Goal: Information Seeking & Learning: Check status

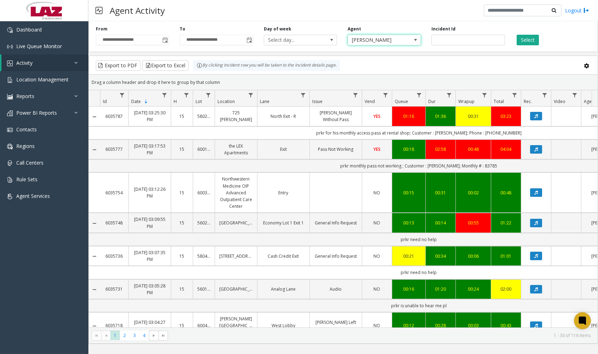
click at [372, 41] on span "[PERSON_NAME]" at bounding box center [377, 40] width 58 height 10
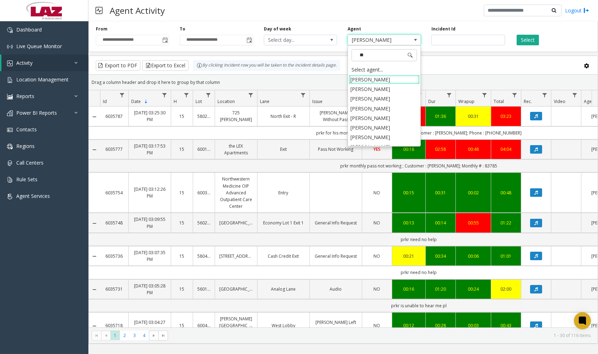
type input "***"
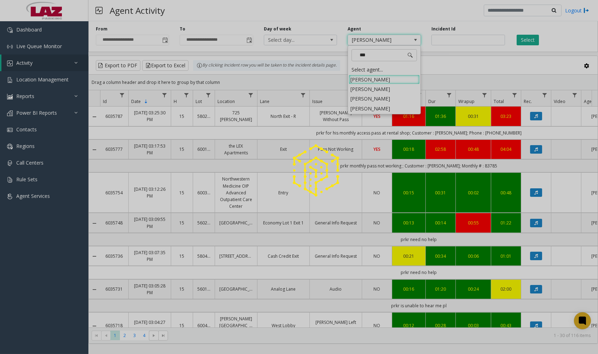
click at [381, 108] on div at bounding box center [299, 177] width 598 height 354
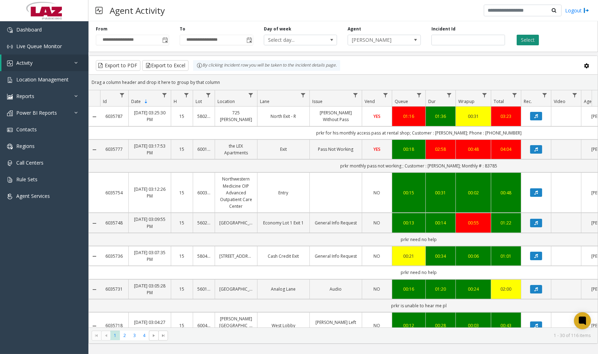
click at [533, 35] on button "Select" at bounding box center [528, 40] width 22 height 11
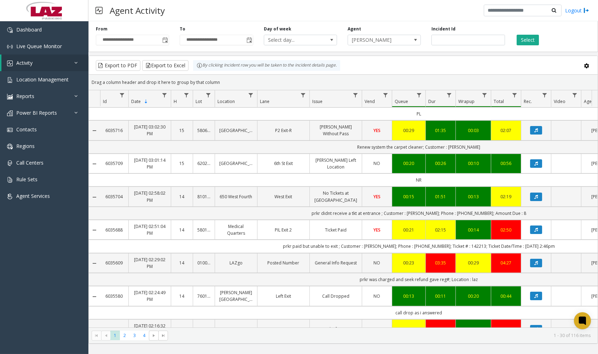
scroll to position [235, 0]
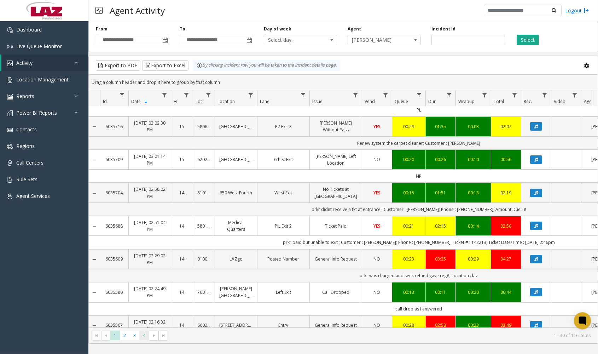
click at [146, 334] on span "4" at bounding box center [144, 335] width 10 height 10
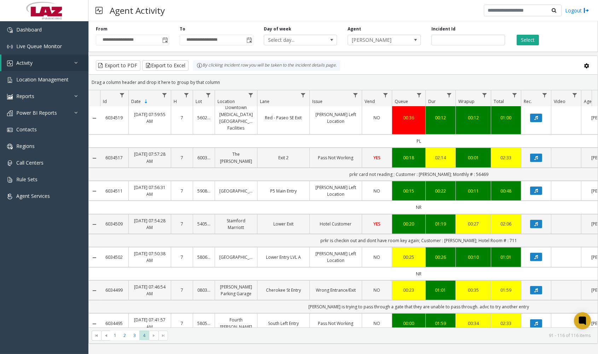
scroll to position [655, 0]
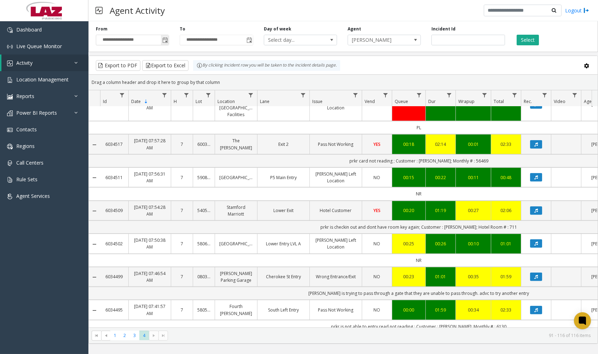
click at [168, 41] on span "Toggle popup" at bounding box center [165, 40] width 6 height 6
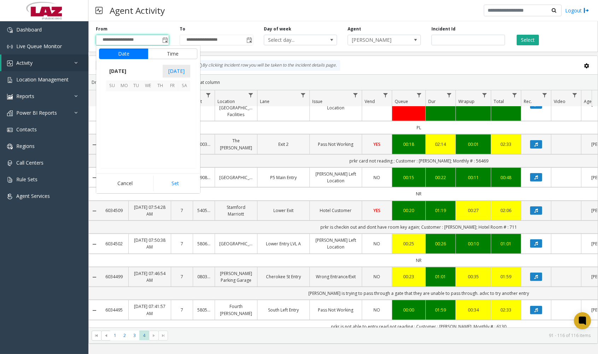
scroll to position [126793, 0]
click at [119, 124] on span "11" at bounding box center [124, 121] width 12 height 12
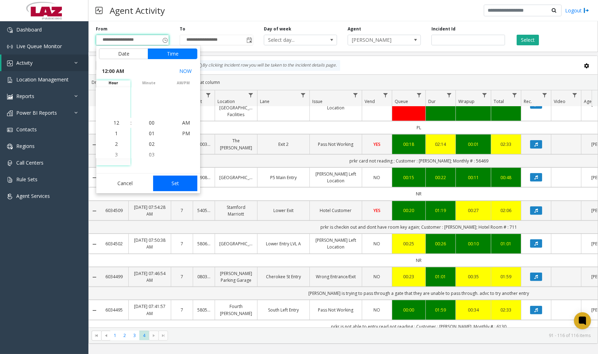
click at [169, 189] on button "Set" at bounding box center [175, 183] width 45 height 16
type input "**********"
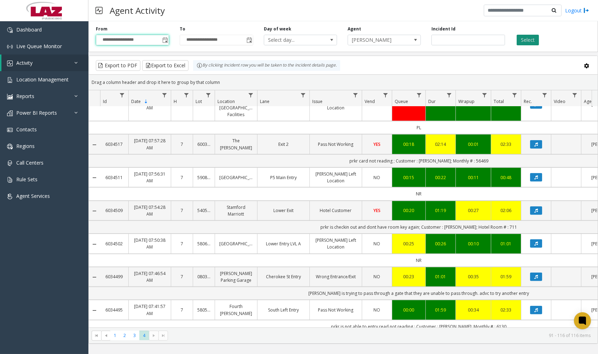
click at [522, 41] on button "Select" at bounding box center [528, 40] width 22 height 11
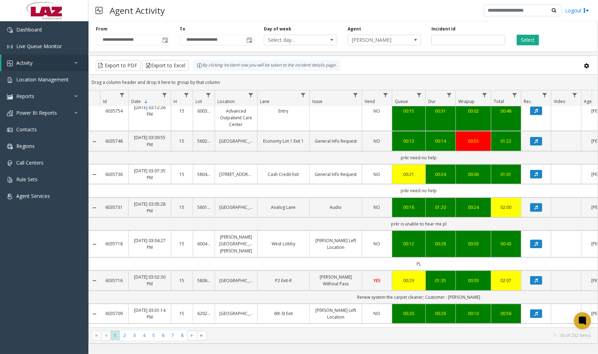
scroll to position [157, 0]
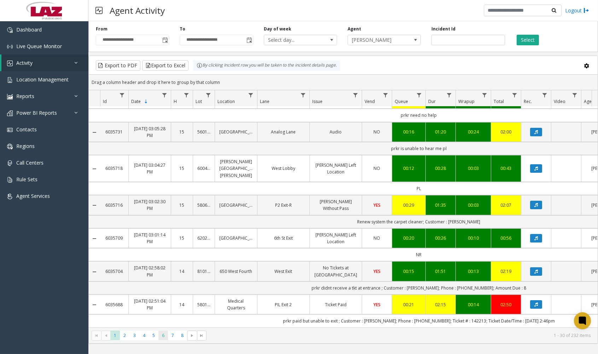
click at [163, 333] on span "6" at bounding box center [163, 335] width 10 height 10
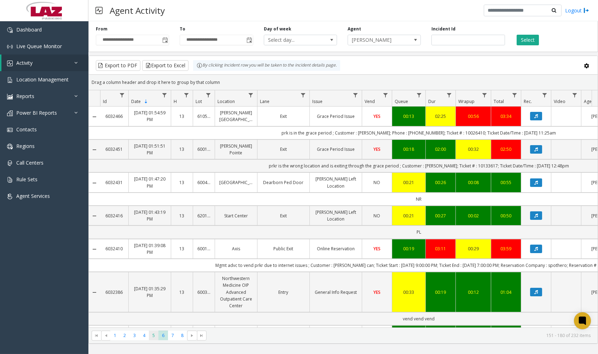
click at [153, 333] on span "5" at bounding box center [154, 335] width 10 height 10
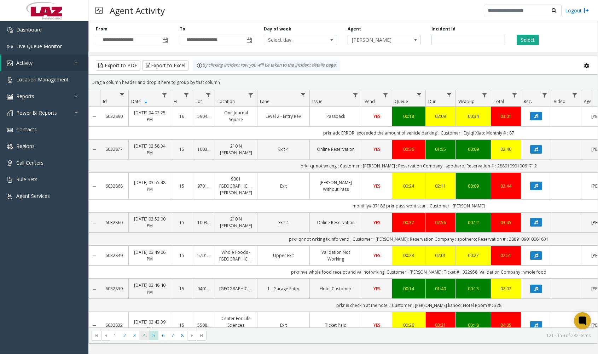
click at [147, 338] on span "4" at bounding box center [144, 335] width 10 height 10
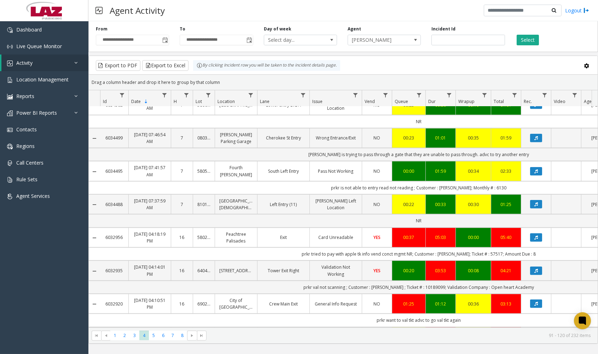
scroll to position [795, 0]
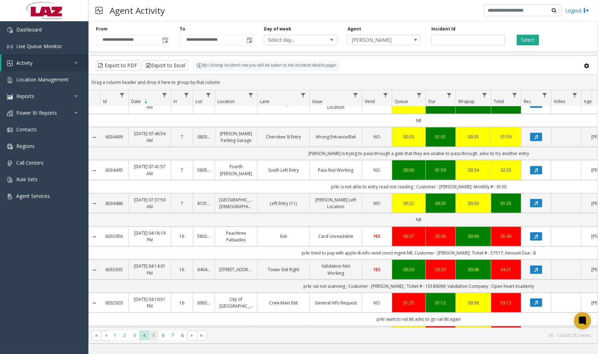
click at [154, 334] on span "5" at bounding box center [154, 335] width 10 height 10
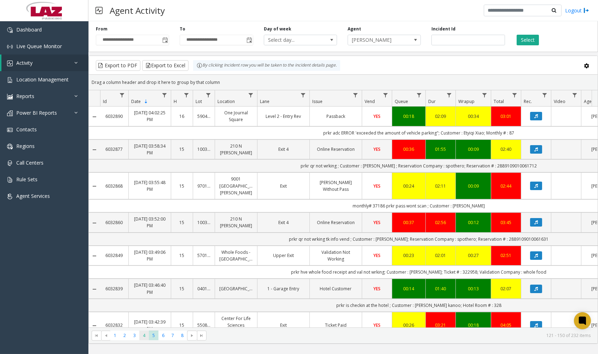
click at [144, 334] on span "4" at bounding box center [144, 335] width 10 height 10
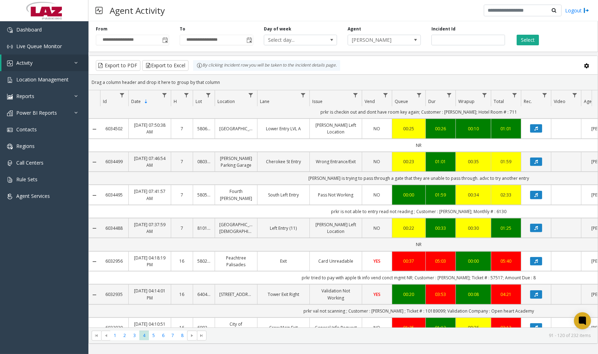
scroll to position [795, 0]
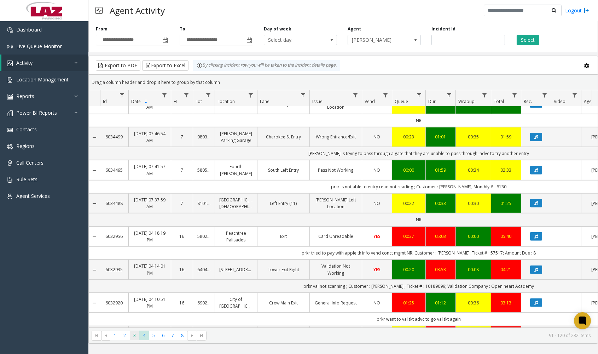
click at [135, 337] on span "3" at bounding box center [135, 335] width 10 height 10
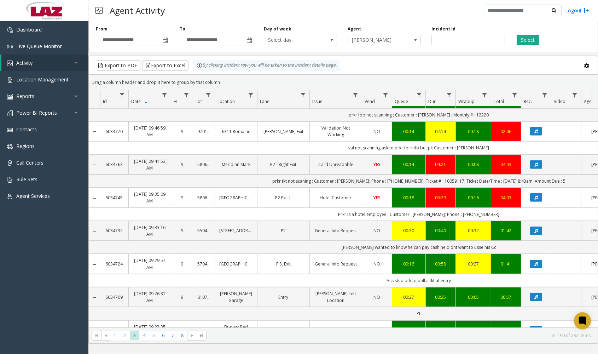
scroll to position [795, 0]
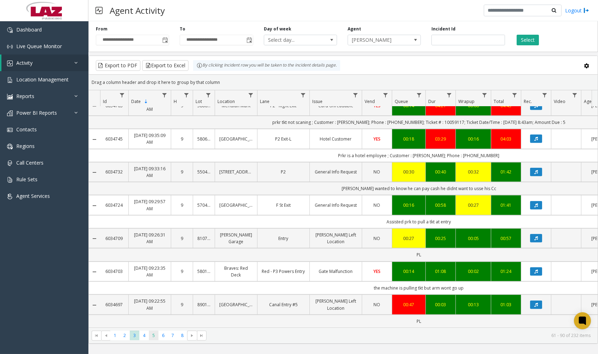
click at [152, 337] on span "5" at bounding box center [154, 335] width 10 height 10
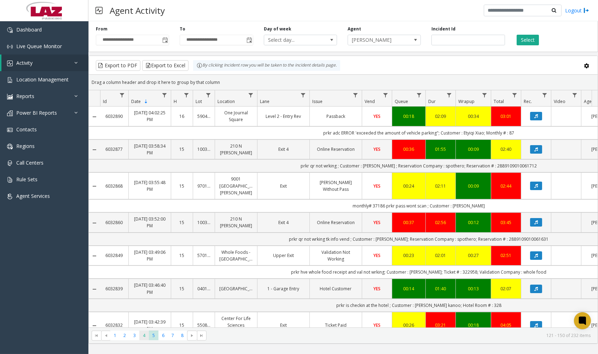
click at [143, 337] on span "4" at bounding box center [144, 335] width 10 height 10
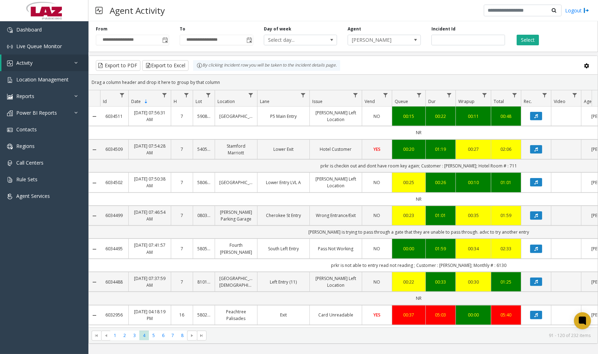
scroll to position [795, 0]
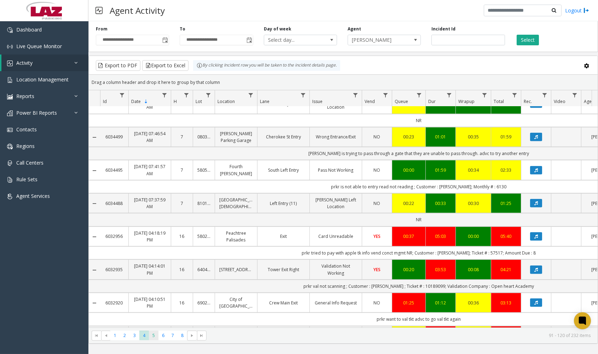
click at [154, 333] on span "5" at bounding box center [154, 335] width 10 height 10
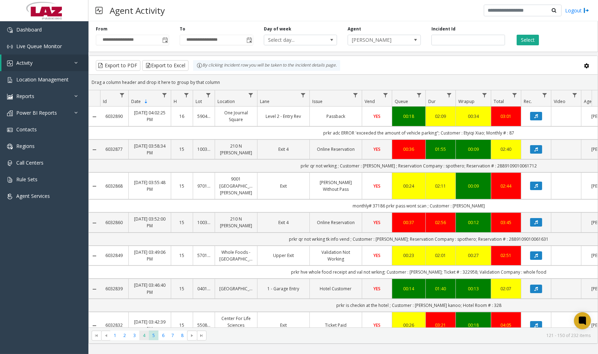
click at [143, 338] on span "4" at bounding box center [144, 335] width 10 height 10
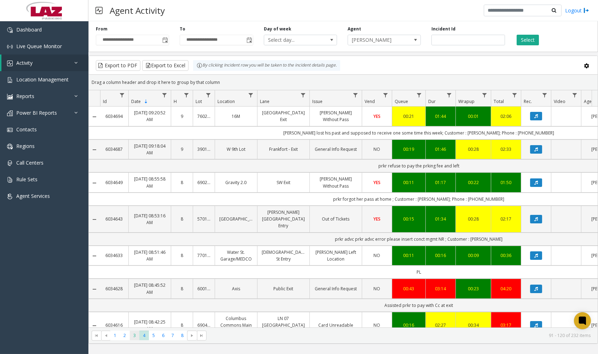
click at [135, 338] on span "3" at bounding box center [135, 335] width 10 height 10
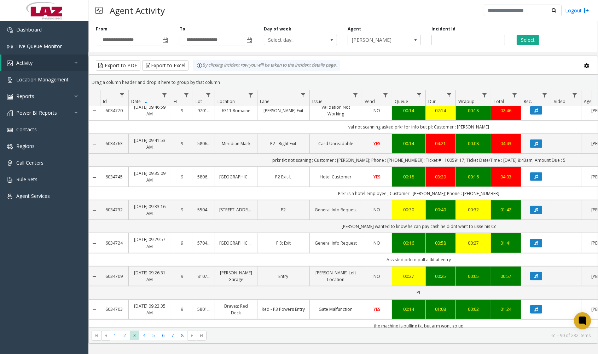
scroll to position [795, 0]
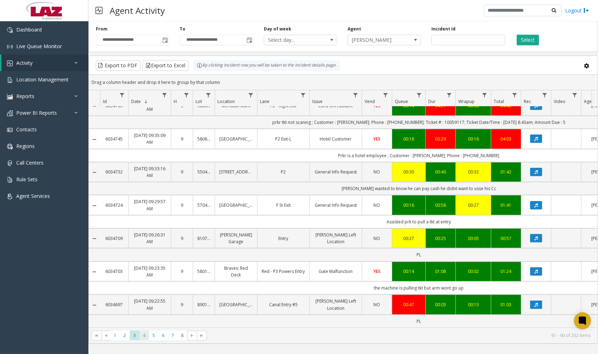
click at [144, 337] on span "4" at bounding box center [144, 335] width 10 height 10
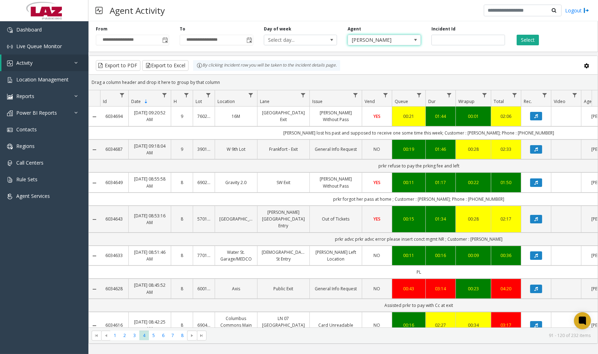
click at [383, 39] on span "[PERSON_NAME]" at bounding box center [377, 40] width 58 height 10
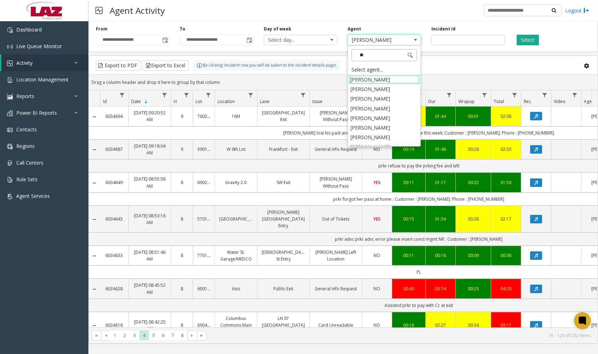
type input "***"
click at [527, 42] on button "Select" at bounding box center [528, 40] width 22 height 11
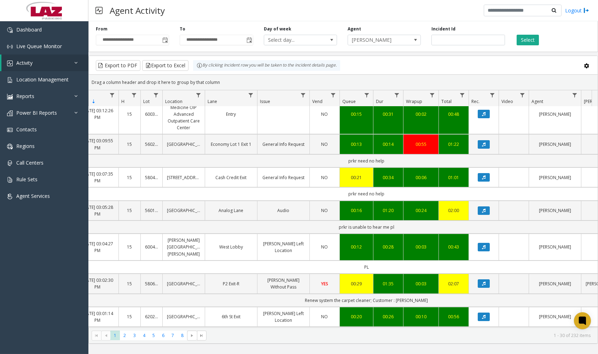
scroll to position [0, 62]
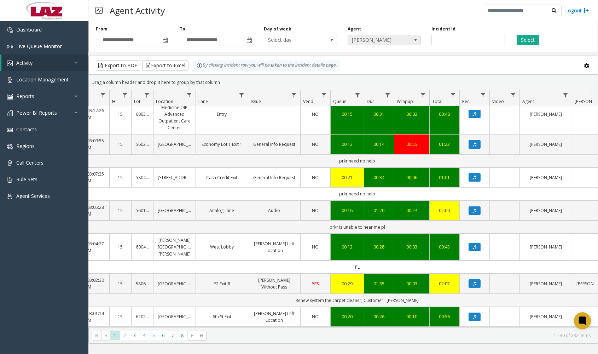
click at [407, 44] on span "[PERSON_NAME]" at bounding box center [384, 40] width 73 height 11
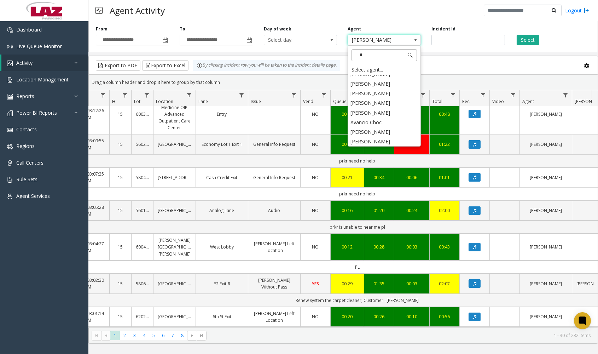
scroll to position [0, 0]
type input "***"
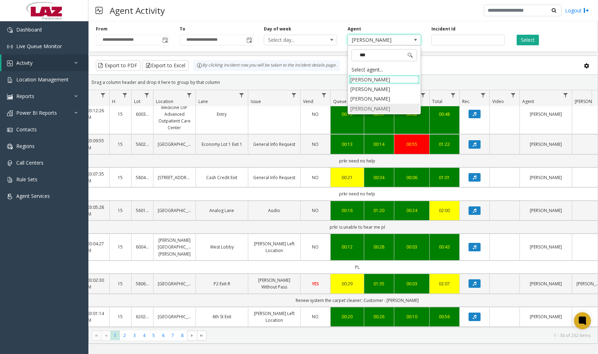
click at [351, 108] on li "[PERSON_NAME]" at bounding box center [384, 109] width 71 height 10
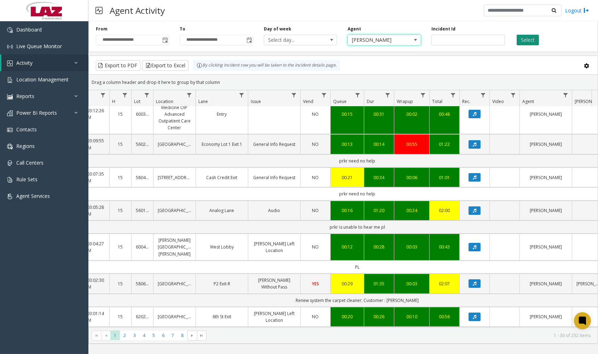
click at [522, 40] on button "Select" at bounding box center [528, 40] width 22 height 11
